Goal: Transaction & Acquisition: Book appointment/travel/reservation

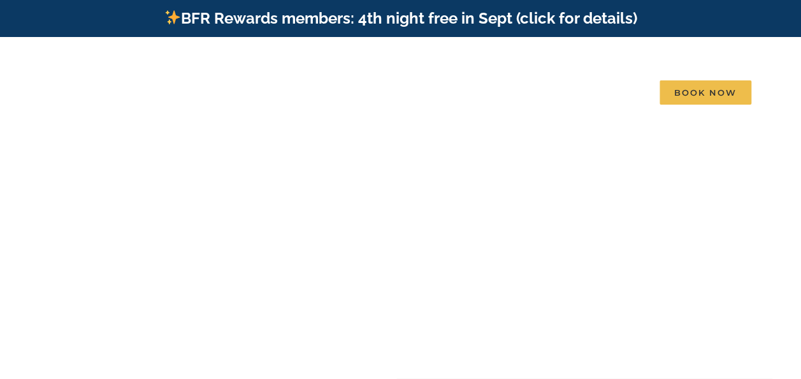
click at [229, 147] on b "Find that Vacation Feeling" at bounding box center [400, 164] width 473 height 45
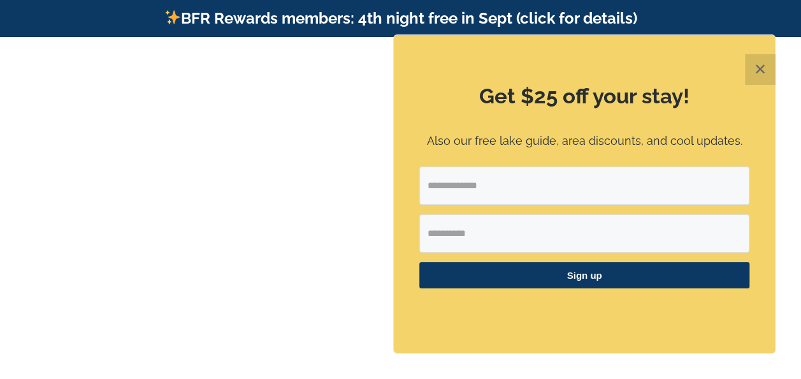
click at [759, 59] on button "✕" at bounding box center [760, 69] width 31 height 31
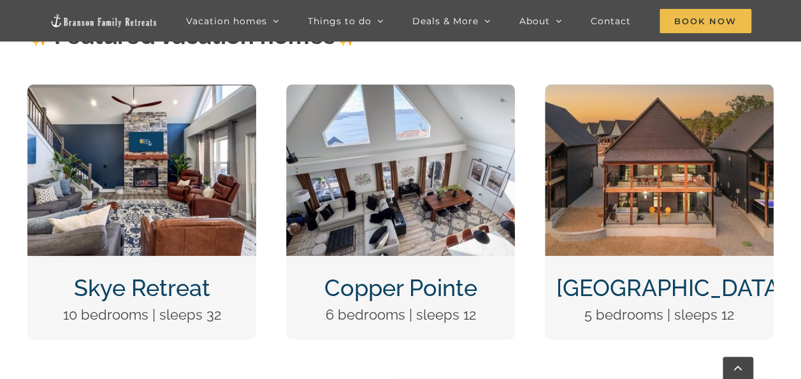
scroll to position [450, 0]
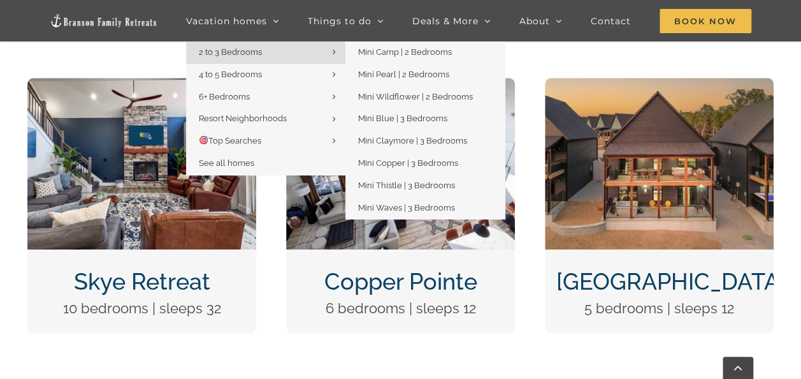
click at [223, 54] on span "2 to 3 Bedrooms" at bounding box center [230, 52] width 63 height 10
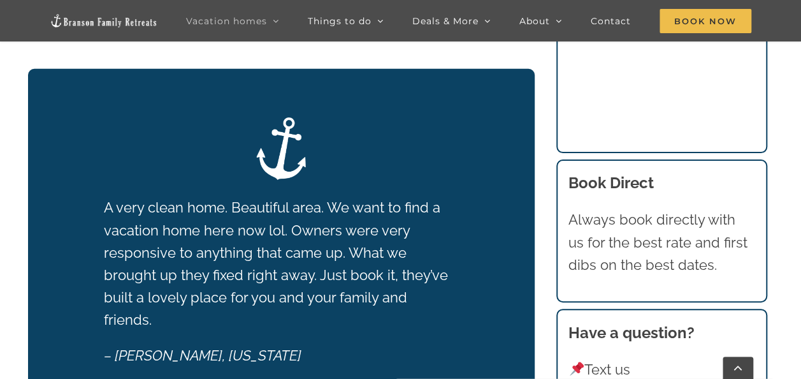
scroll to position [1711, 0]
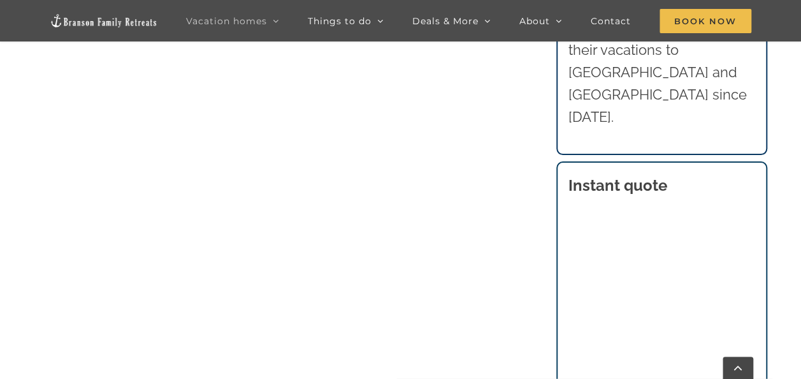
scroll to position [2501, 0]
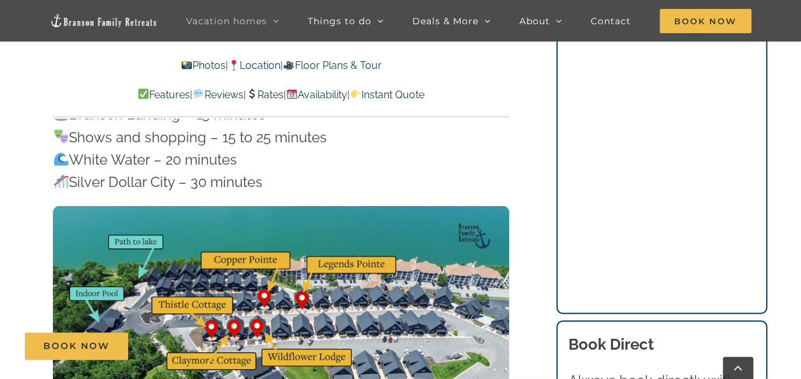
scroll to position [4198, 0]
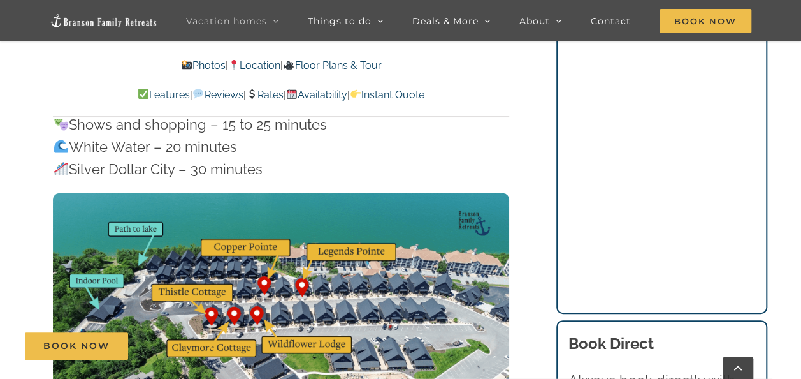
click at [330, 63] on link "Floor Plans & Tour" at bounding box center [332, 65] width 98 height 12
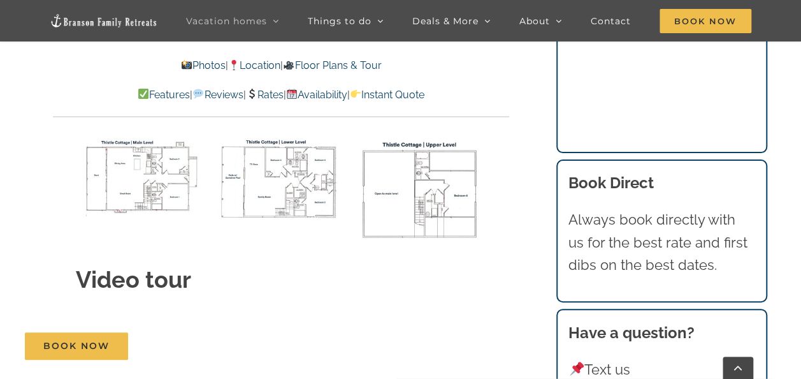
click at [330, 63] on link "Floor Plans & Tour" at bounding box center [332, 65] width 98 height 12
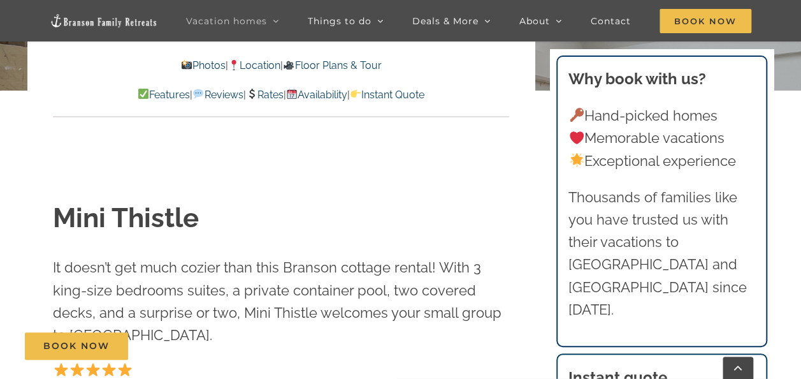
scroll to position [375, 0]
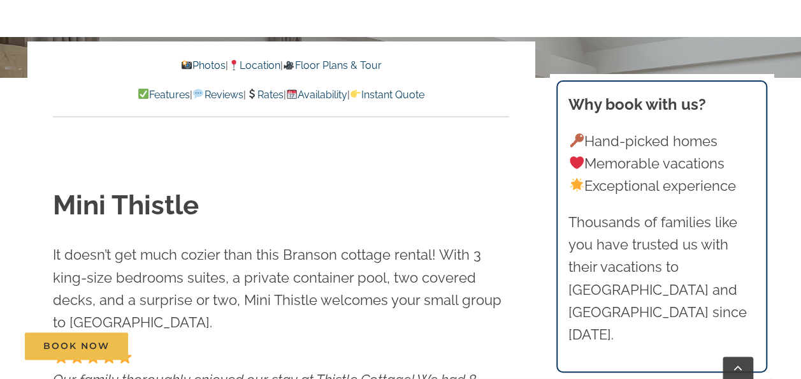
scroll to position [375, 0]
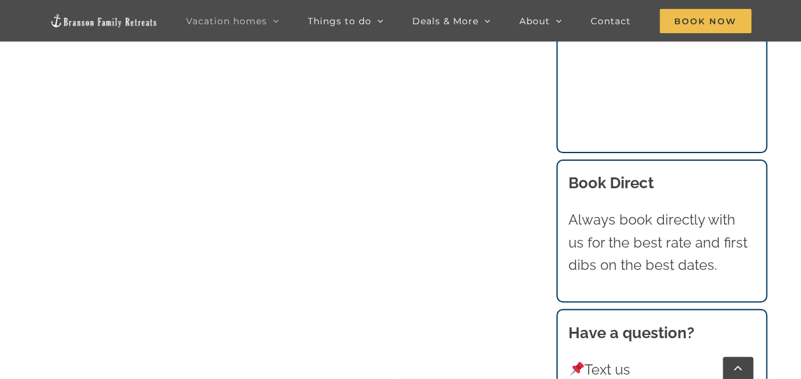
scroll to position [3540, 0]
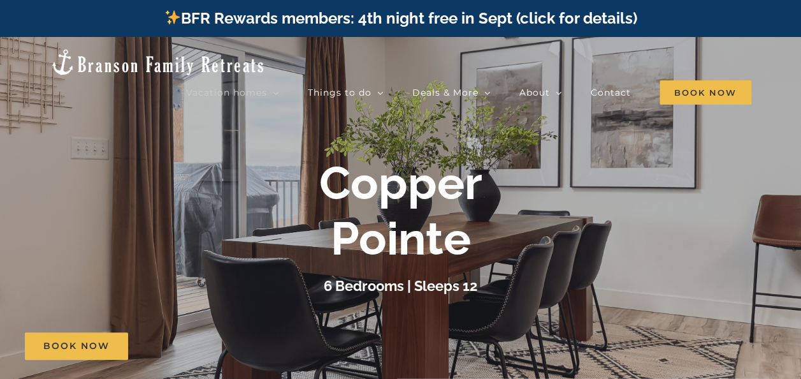
click at [799, 74] on div "Vacation homes 2 to 3 Bedrooms Mini Camp | 2 Bedrooms Mini Pearl | 2 Bedrooms M…" at bounding box center [400, 59] width 801 height 44
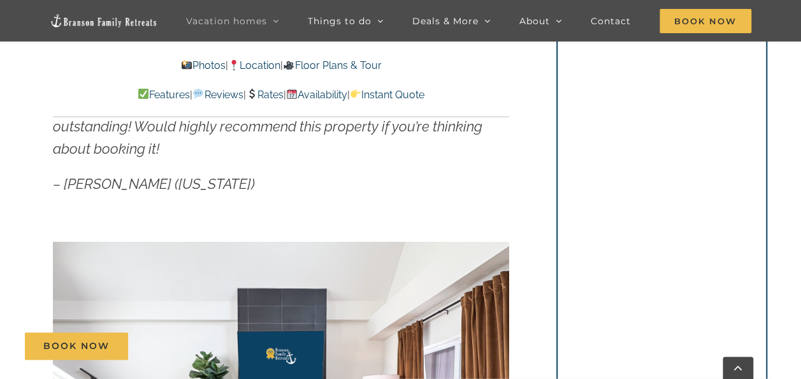
scroll to position [993, 0]
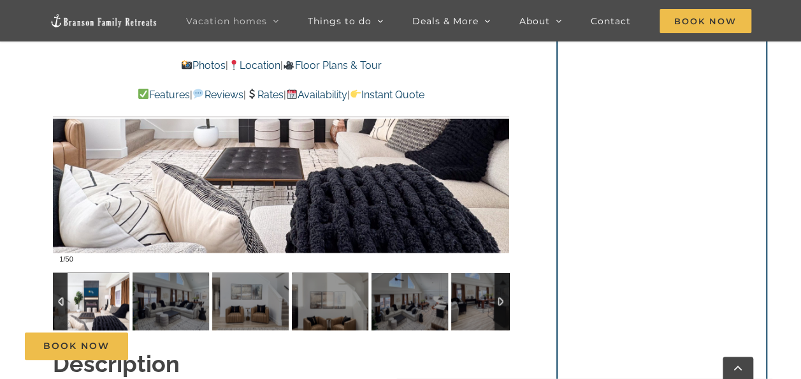
click at [375, 156] on div at bounding box center [281, 81] width 456 height 375
click at [69, 302] on img at bounding box center [91, 300] width 76 height 57
click at [197, 64] on link "Photos" at bounding box center [203, 65] width 45 height 12
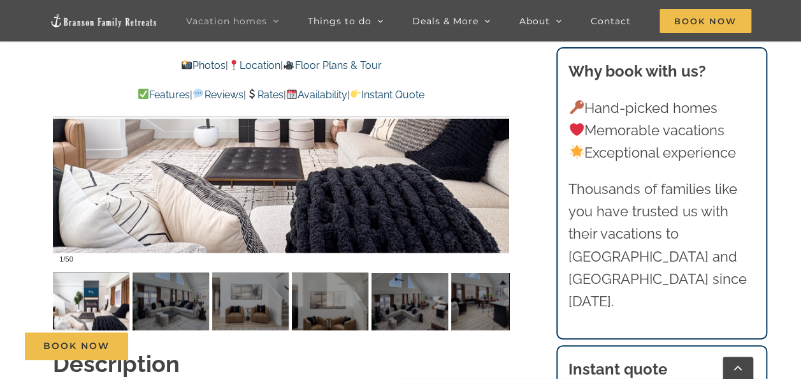
scroll to position [639, 0]
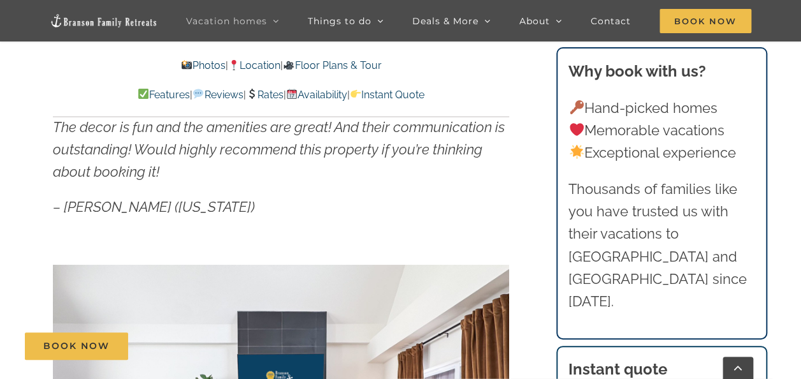
click at [184, 63] on link "Photos" at bounding box center [203, 65] width 45 height 12
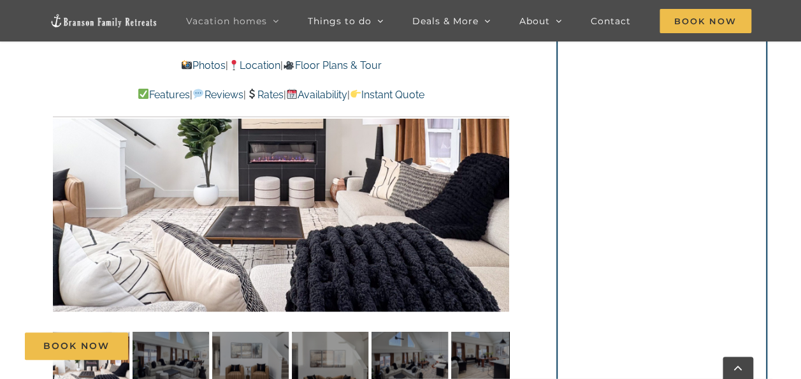
scroll to position [989, 0]
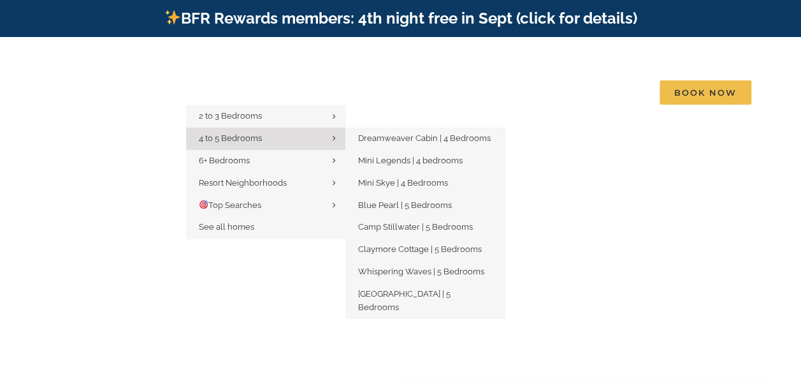
click at [219, 133] on span "4 to 5 Bedrooms" at bounding box center [230, 138] width 63 height 10
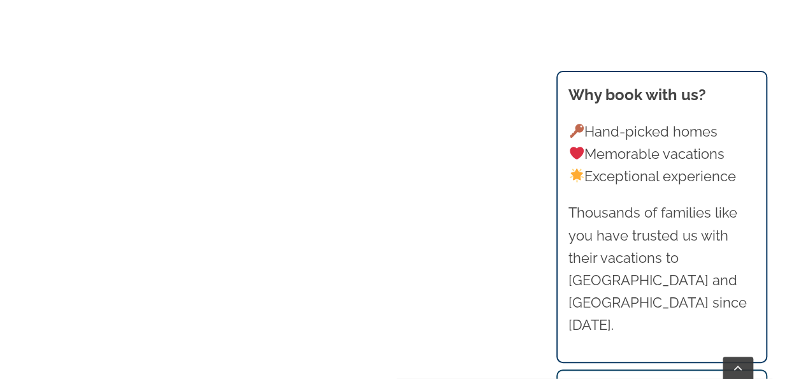
scroll to position [1198, 0]
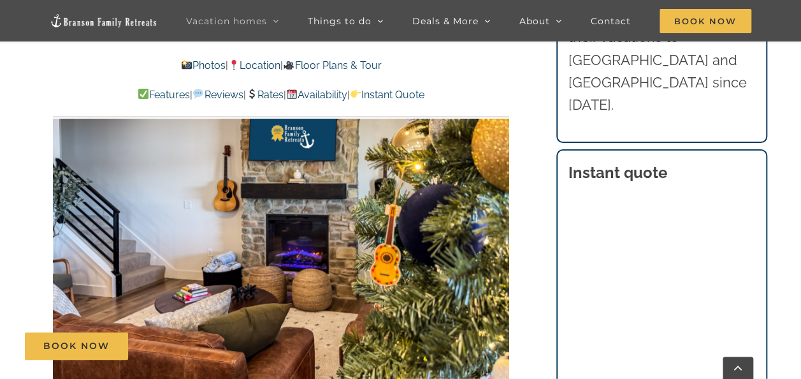
scroll to position [779, 0]
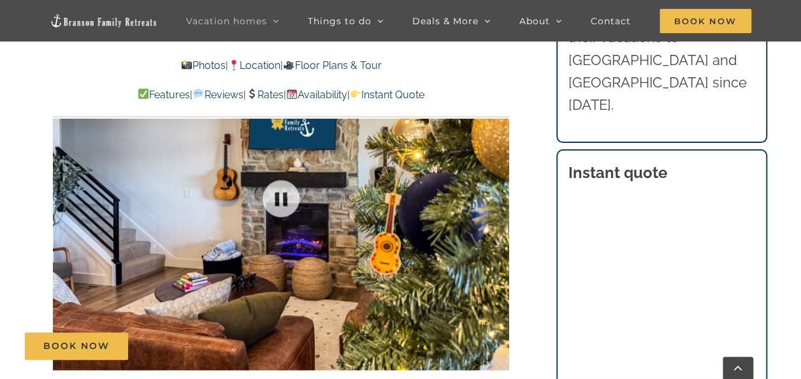
click at [383, 133] on div at bounding box center [281, 198] width 456 height 375
click at [203, 216] on div at bounding box center [281, 198] width 456 height 375
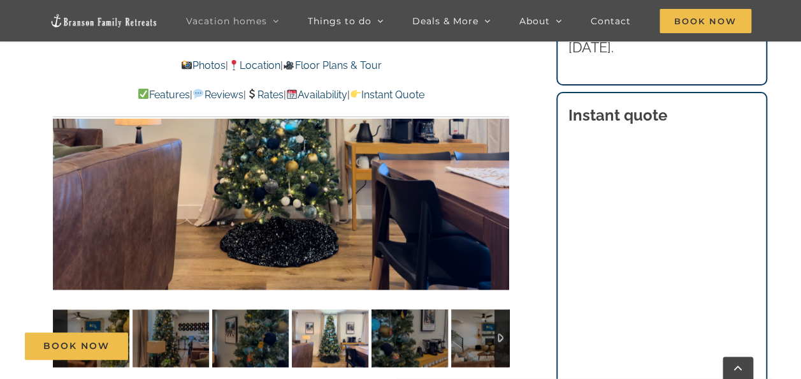
scroll to position [836, 0]
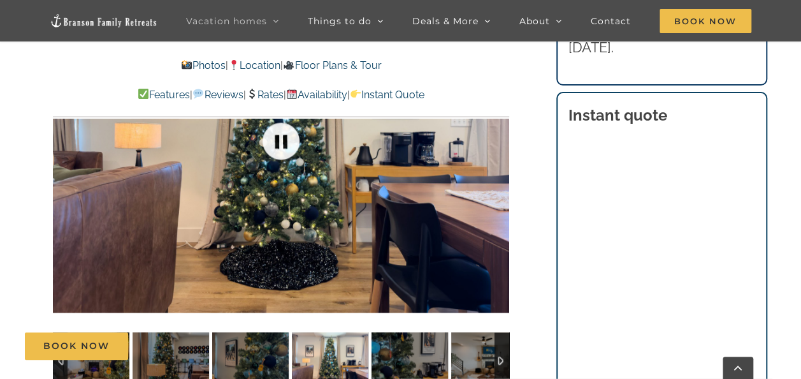
click at [271, 147] on link at bounding box center [281, 140] width 51 height 51
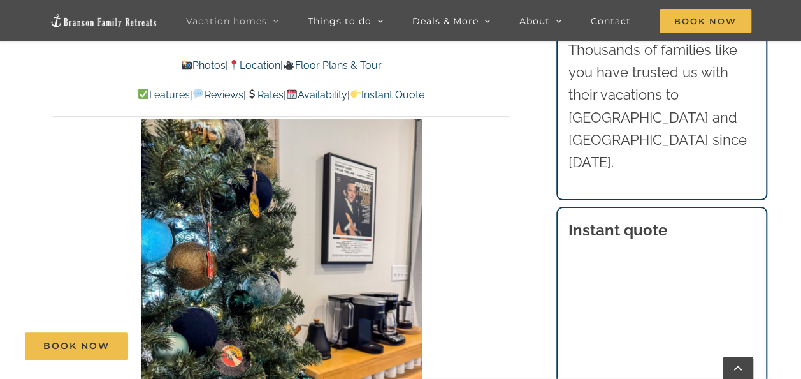
scroll to position [722, 0]
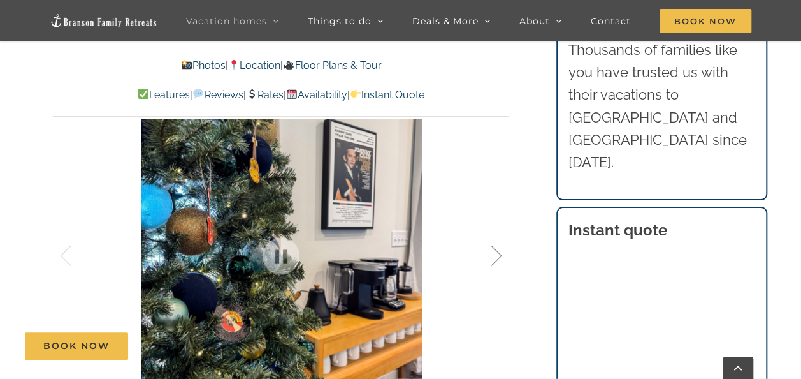
click at [481, 266] on div at bounding box center [483, 255] width 40 height 79
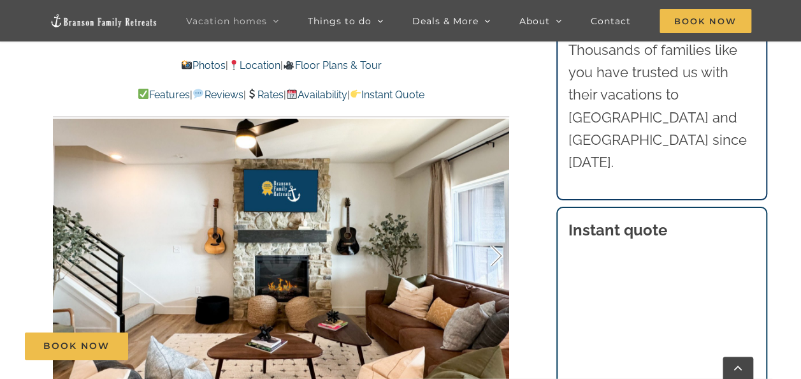
click at [491, 264] on div at bounding box center [483, 255] width 40 height 79
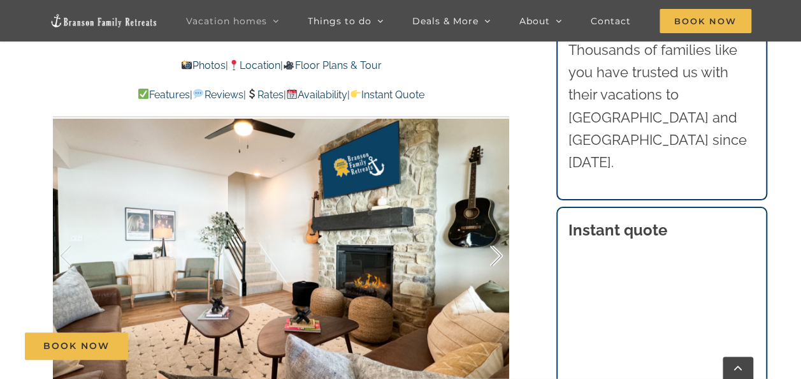
click at [491, 264] on div at bounding box center [483, 255] width 40 height 79
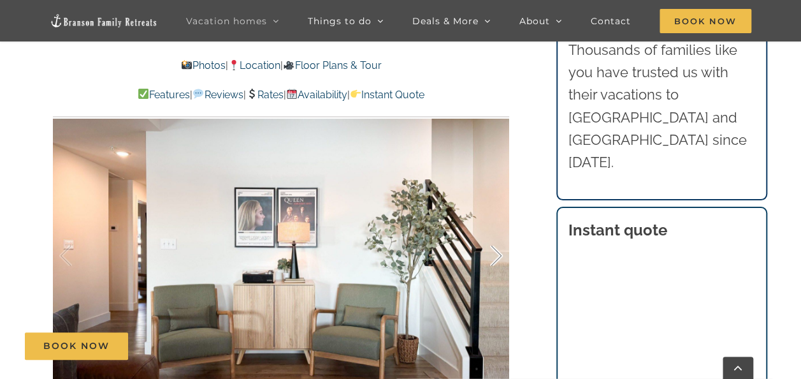
click at [493, 266] on div at bounding box center [483, 255] width 40 height 79
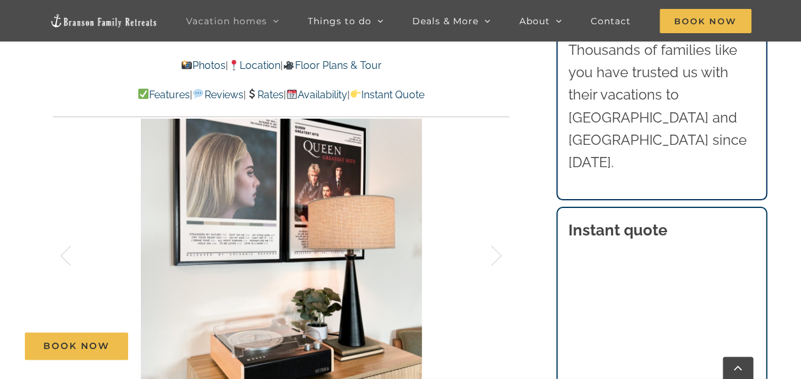
click at [516, 259] on div "Mini Legends A Branson vacation home that’s music to your ears A very clean hom…" at bounding box center [281, 163] width 507 height 785
click at [499, 259] on div at bounding box center [483, 255] width 40 height 79
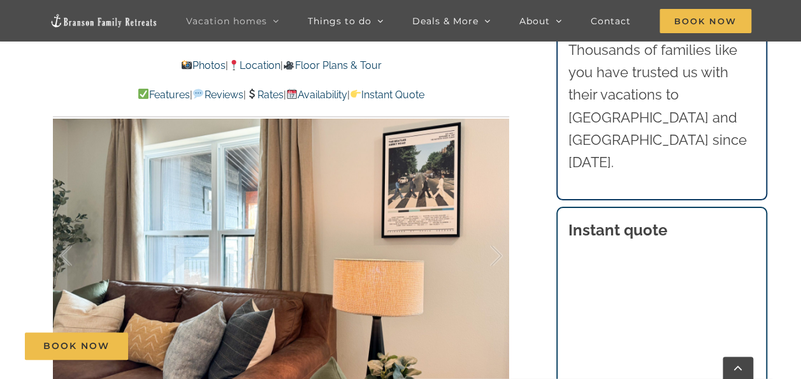
click at [193, 69] on link "Photos" at bounding box center [203, 65] width 45 height 12
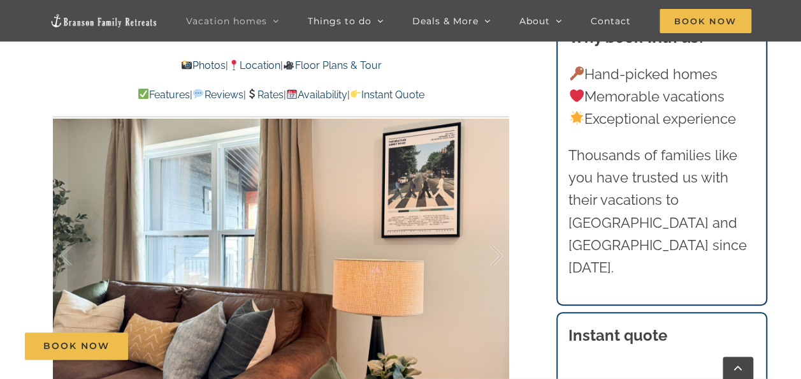
scroll to position [616, 0]
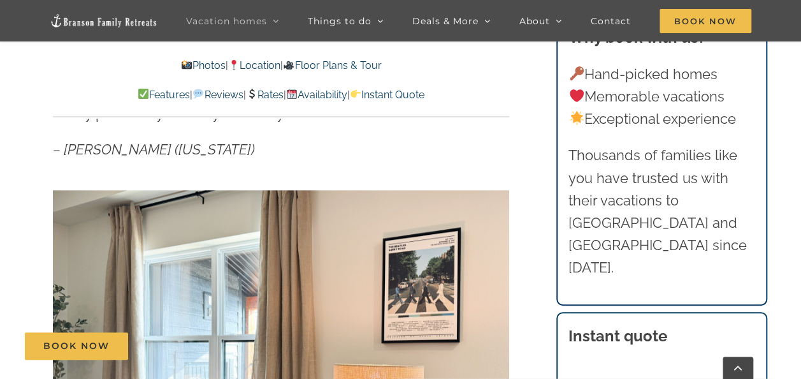
click at [193, 69] on link "Photos" at bounding box center [203, 65] width 45 height 12
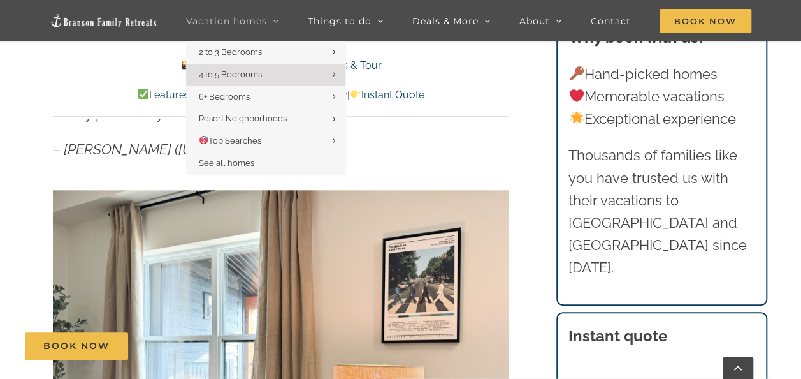
click at [222, 21] on span "Vacation homes" at bounding box center [226, 21] width 81 height 9
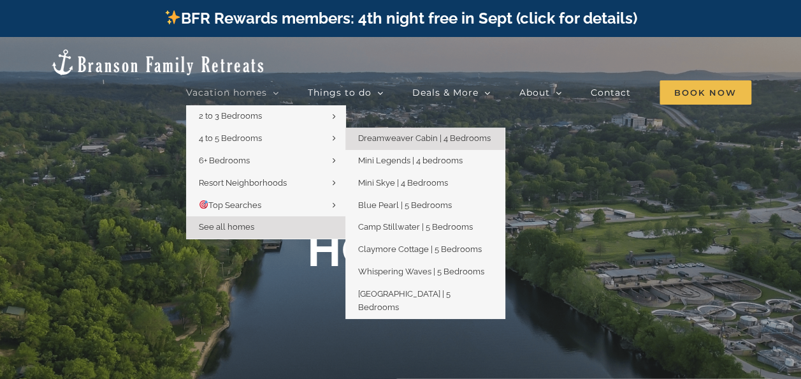
click at [386, 133] on span "Dreamweaver Cabin | 4 Bedrooms" at bounding box center [424, 138] width 133 height 10
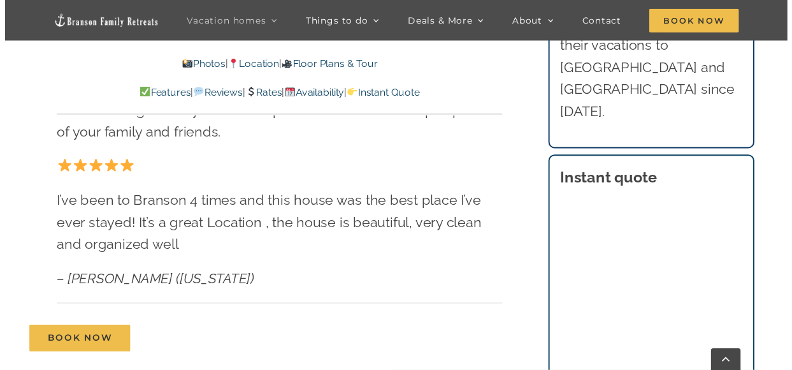
scroll to position [824, 0]
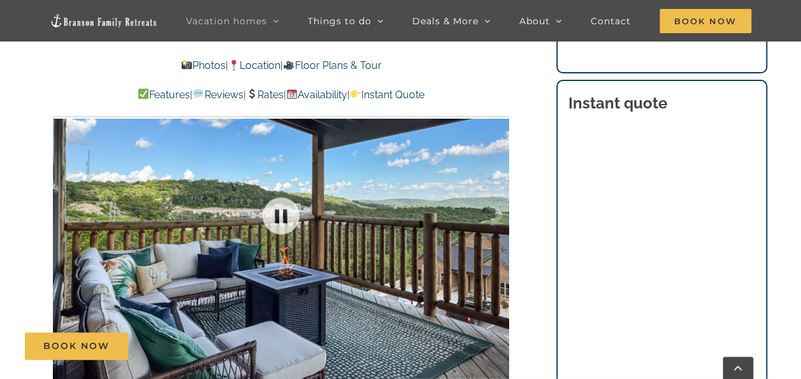
click at [227, 238] on div at bounding box center [281, 215] width 456 height 375
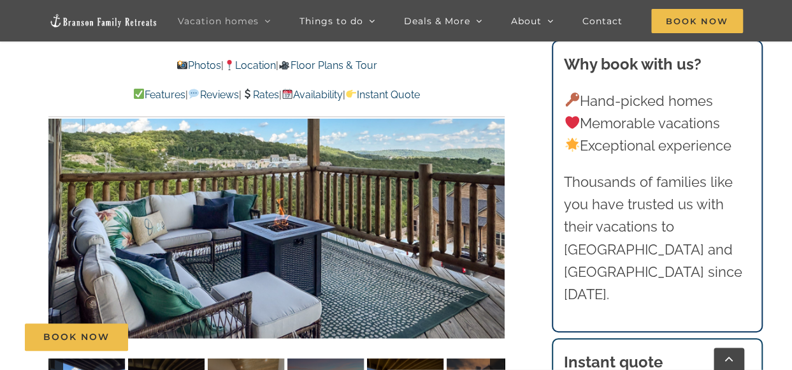
scroll to position [853, 0]
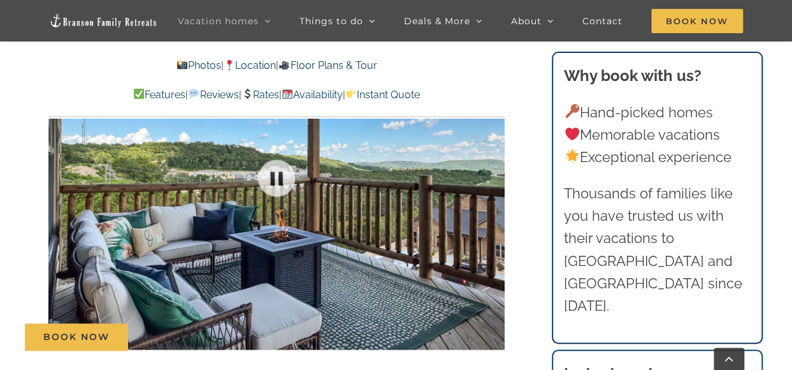
click at [301, 242] on div at bounding box center [276, 177] width 456 height 375
click at [486, 150] on div at bounding box center [479, 177] width 40 height 79
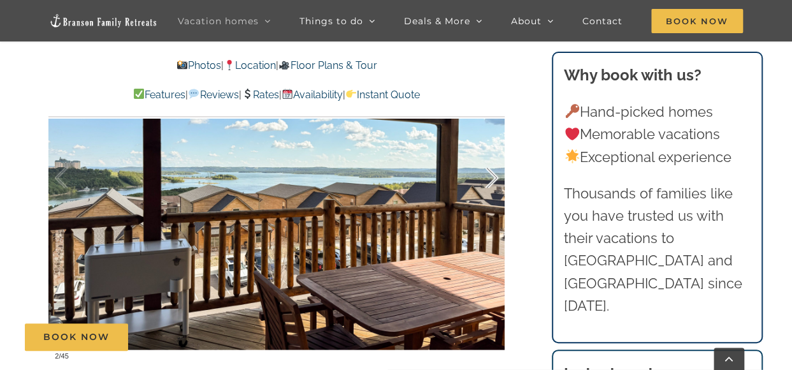
click at [486, 150] on div at bounding box center [479, 177] width 40 height 79
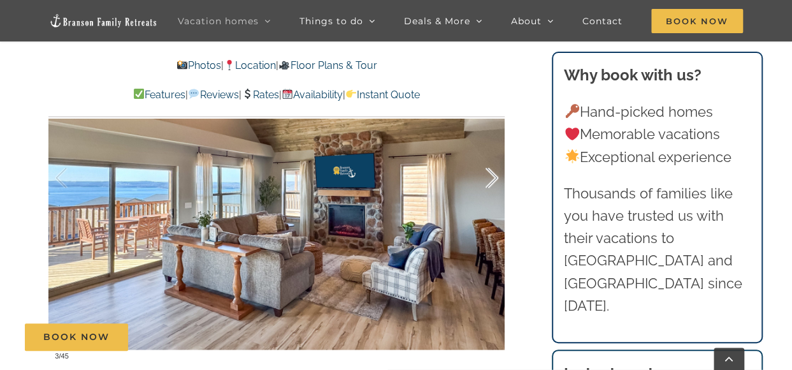
click at [486, 150] on div at bounding box center [479, 177] width 40 height 79
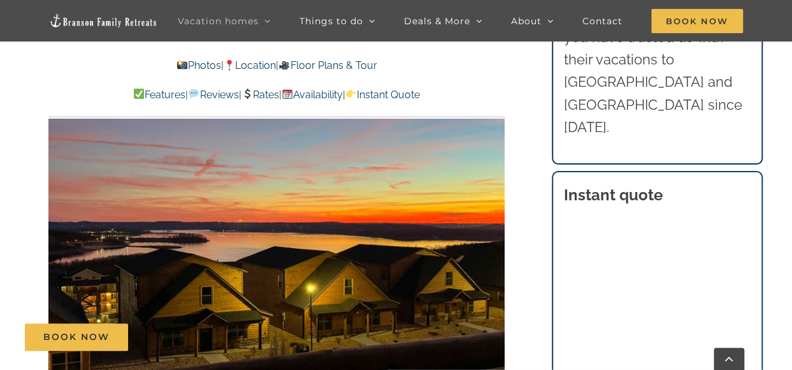
scroll to position [766, 0]
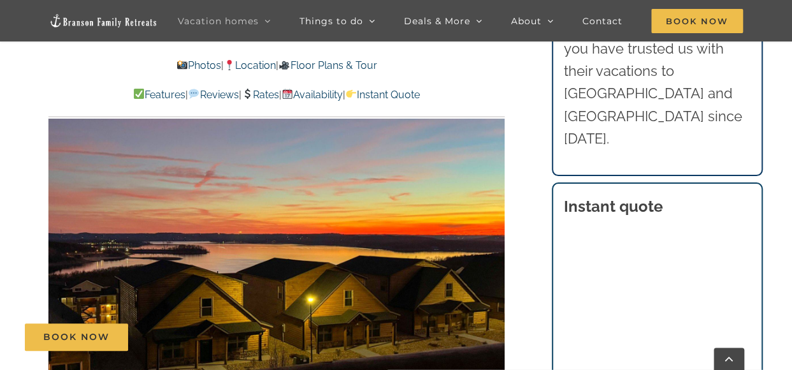
click at [192, 68] on link "Photos" at bounding box center [199, 65] width 45 height 12
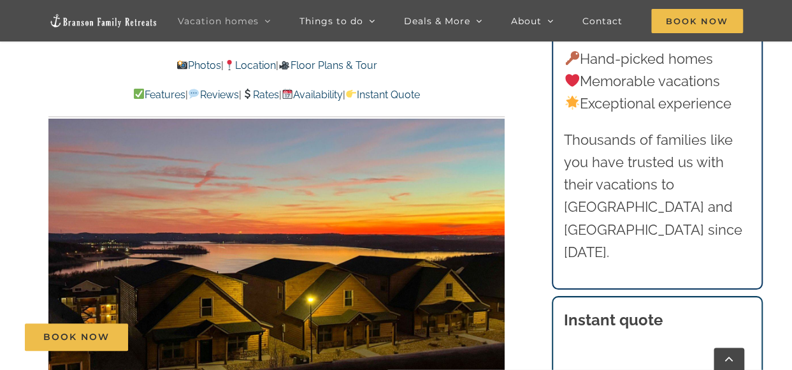
scroll to position [653, 0]
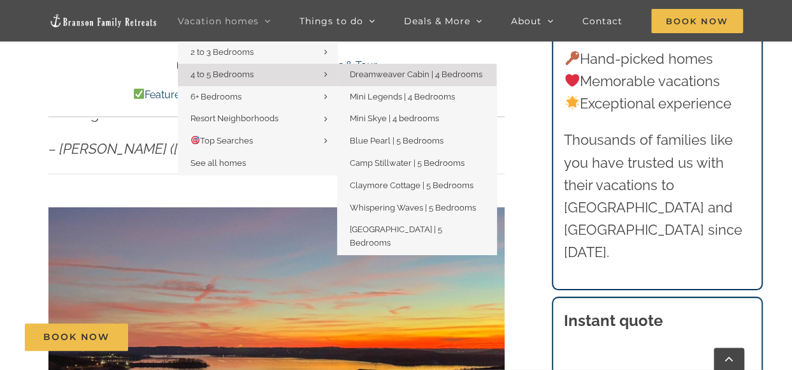
click at [266, 79] on link "4 to 5 Bedrooms" at bounding box center [257, 75] width 159 height 22
